Goal: Transaction & Acquisition: Purchase product/service

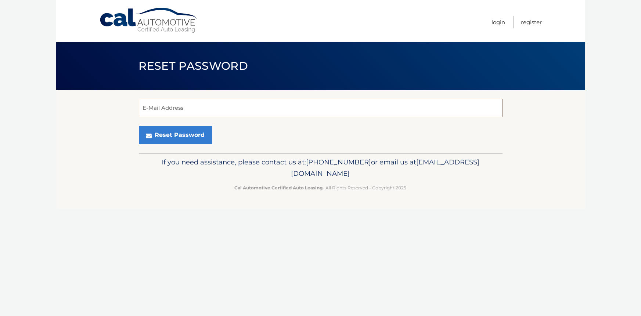
click at [207, 101] on input "E-Mail Address" at bounding box center [321, 108] width 364 height 18
type input "bethers14@gmail.com"
click at [139, 126] on button "Reset Password" at bounding box center [175, 135] width 73 height 18
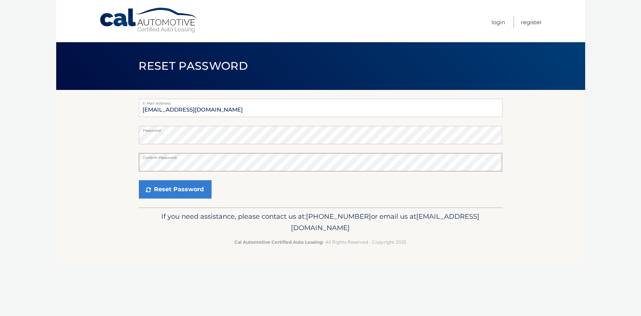
click at [139, 180] on button "Reset Password" at bounding box center [175, 189] width 73 height 18
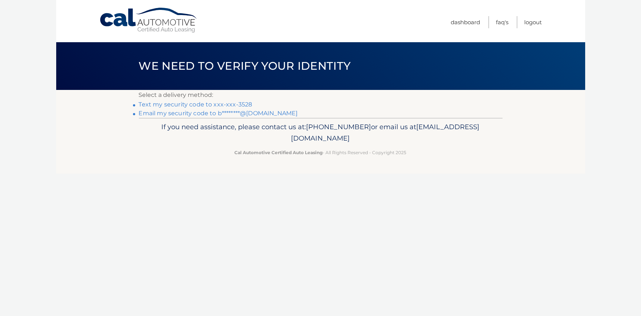
click at [239, 113] on link "Email my security code to b********@[DOMAIN_NAME]" at bounding box center [218, 113] width 159 height 7
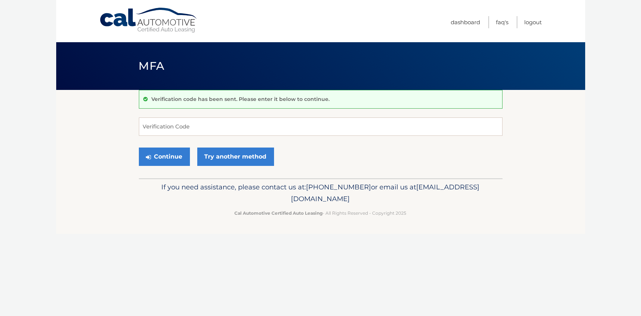
click at [146, 197] on p "If you need assistance, please contact us at: 609-807-3200 or email us at Custo…" at bounding box center [321, 193] width 354 height 24
click at [280, 129] on input "Verification Code" at bounding box center [321, 127] width 364 height 18
type input "167961"
click at [177, 156] on button "Continue" at bounding box center [164, 157] width 51 height 18
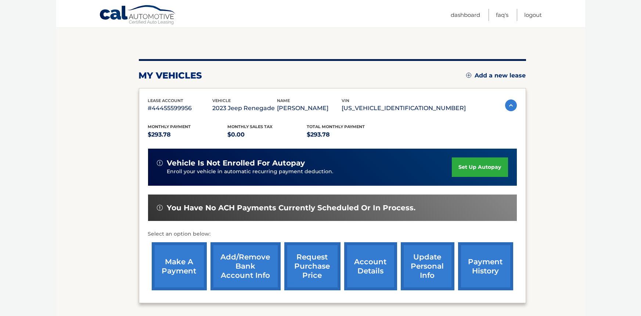
scroll to position [64, 0]
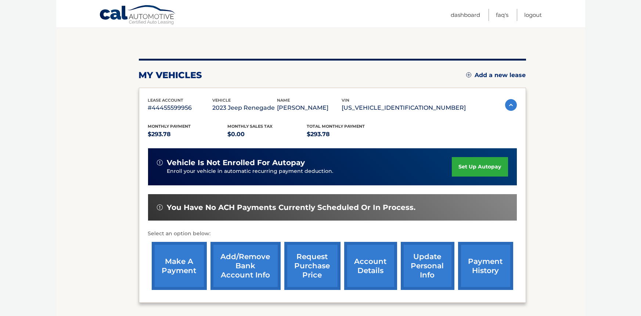
click at [177, 256] on link "make a payment" at bounding box center [179, 266] width 55 height 48
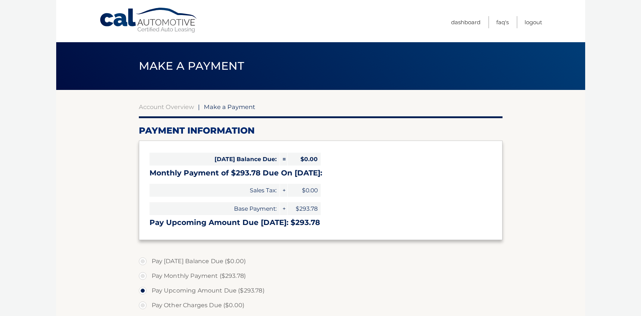
select select "M2YzZTBhNWMtMjBhZC00NzRhLTgyNmItNzRlMGFlOTY3YzQx"
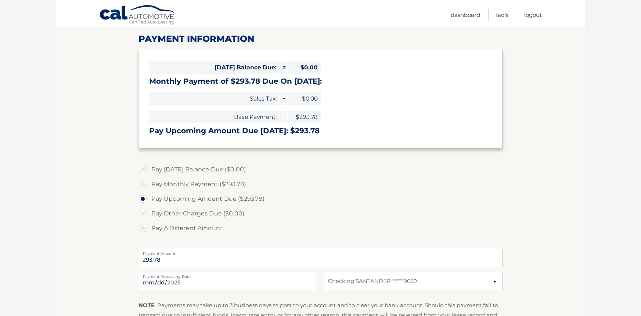
scroll to position [93, 0]
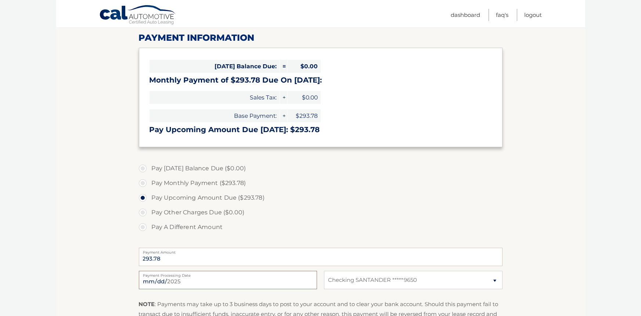
click at [158, 282] on input "2025-08-11" at bounding box center [228, 280] width 178 height 18
type input "2025-08-15"
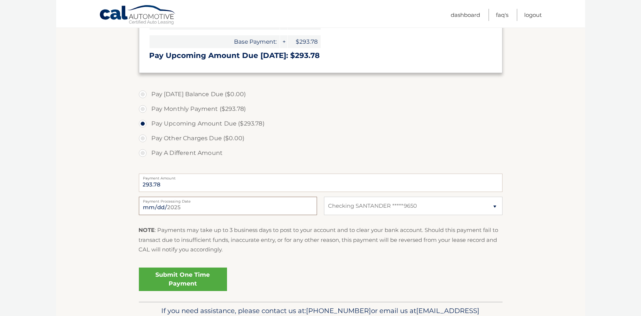
scroll to position [168, 0]
click at [188, 281] on link "Submit One Time Payment" at bounding box center [183, 279] width 88 height 24
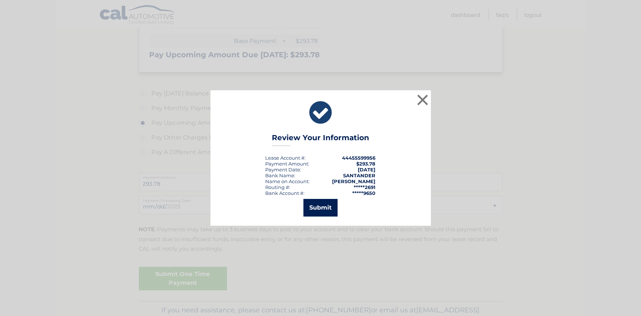
click at [325, 211] on button "Submit" at bounding box center [320, 208] width 34 height 18
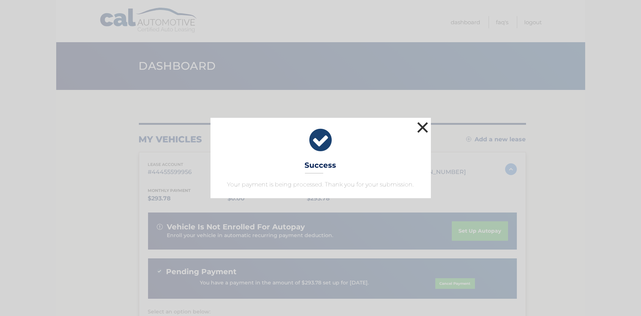
click at [421, 126] on button "×" at bounding box center [422, 127] width 15 height 15
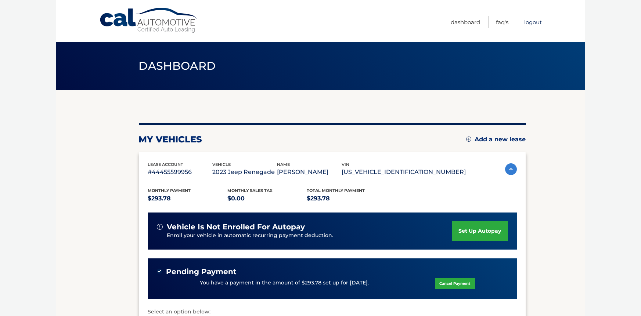
click at [533, 24] on link "Logout" at bounding box center [534, 22] width 18 height 12
